Goal: Find specific page/section: Find specific page/section

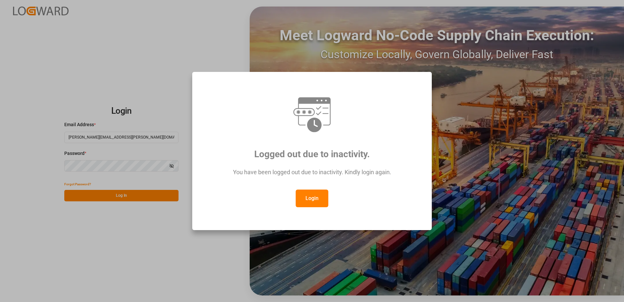
click at [318, 200] on button "Login" at bounding box center [312, 198] width 33 height 18
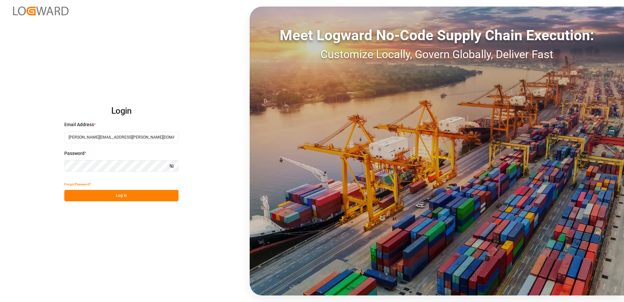
click at [151, 194] on button "Log In" at bounding box center [121, 195] width 114 height 11
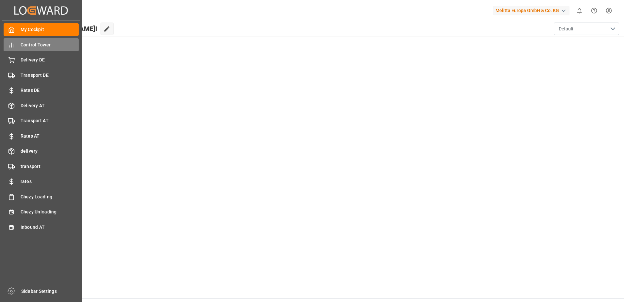
click at [48, 45] on span "Control Tower" at bounding box center [50, 44] width 58 height 7
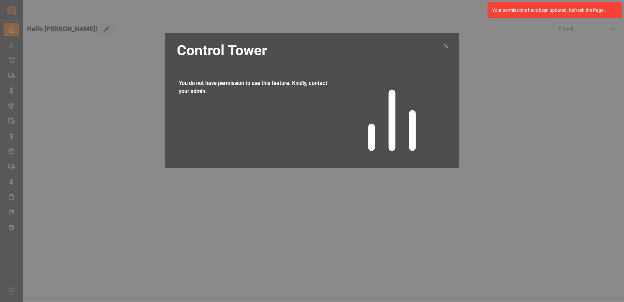
click at [445, 46] on icon at bounding box center [446, 46] width 8 height 8
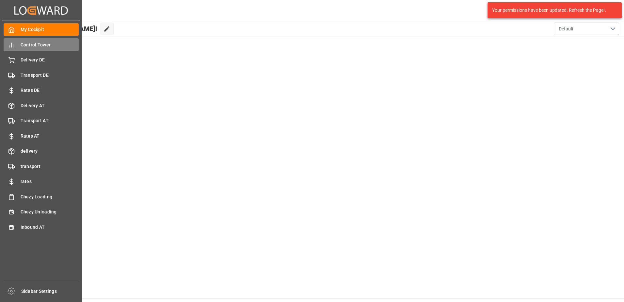
click at [23, 43] on span "Control Tower" at bounding box center [50, 44] width 58 height 7
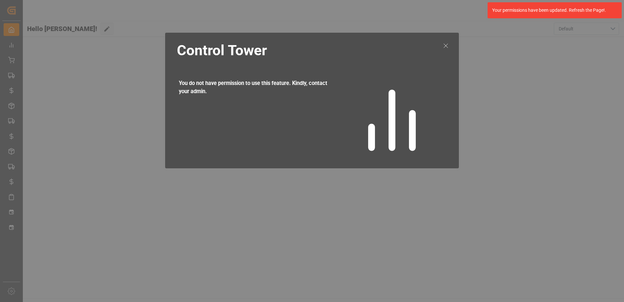
click at [446, 43] on icon at bounding box center [446, 46] width 8 height 8
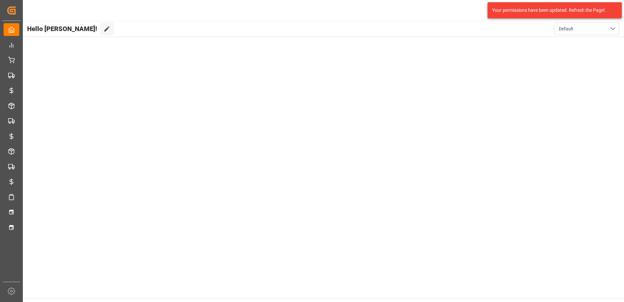
click at [569, 10] on div "Your permissions have been updated. Refresh the Page!." at bounding box center [553, 10] width 120 height 7
click at [525, 12] on div "Your permissions have been updated. Refresh the Page!." at bounding box center [553, 10] width 120 height 7
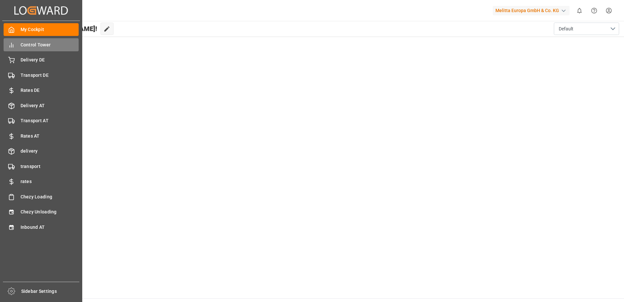
click at [19, 45] on div "Control Tower Control Tower" at bounding box center [41, 44] width 75 height 13
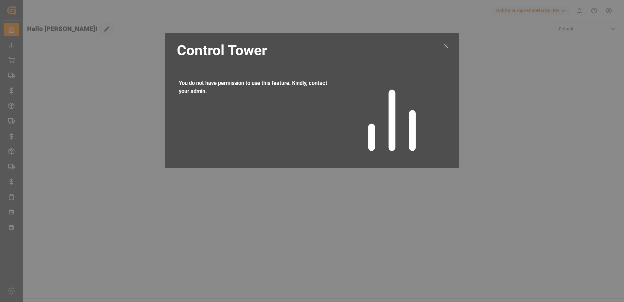
click at [446, 47] on icon at bounding box center [446, 46] width 8 height 8
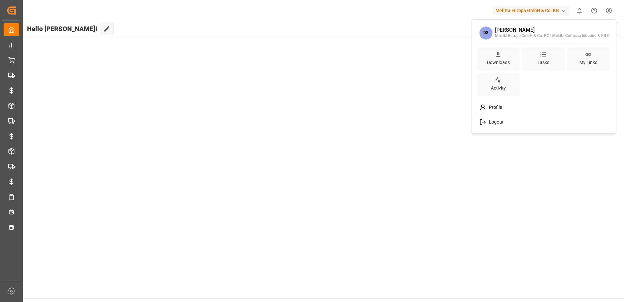
click at [609, 10] on html "Created by potrace 1.15, written by Peter Selinger 2001-2017 Created by potrace…" at bounding box center [312, 151] width 624 height 302
click at [494, 124] on span "Logout" at bounding box center [495, 122] width 17 height 6
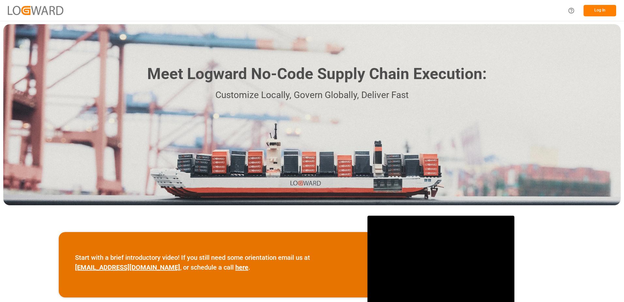
click at [595, 8] on button "Log In" at bounding box center [600, 10] width 33 height 11
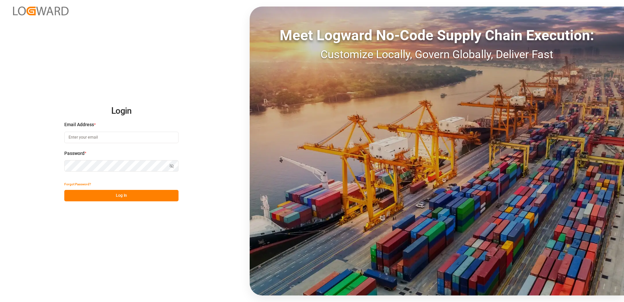
type input "[PERSON_NAME][EMAIL_ADDRESS][PERSON_NAME][DOMAIN_NAME]"
click at [120, 194] on button "Log In" at bounding box center [121, 195] width 114 height 11
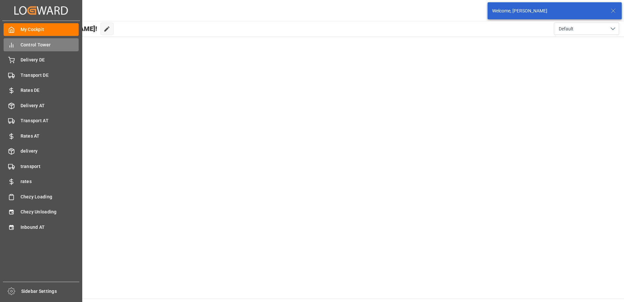
click at [33, 44] on span "Control Tower" at bounding box center [50, 44] width 58 height 7
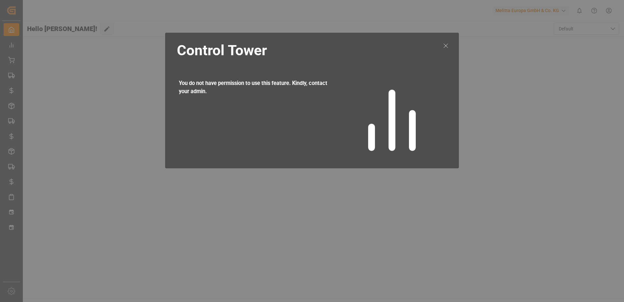
click at [438, 46] on div "Control Tower You do not have permission to use this feature. Kindly, contact y…" at bounding box center [312, 101] width 294 height 136
click at [443, 44] on icon at bounding box center [446, 46] width 8 height 8
